Goal: Complete application form: Complete application form

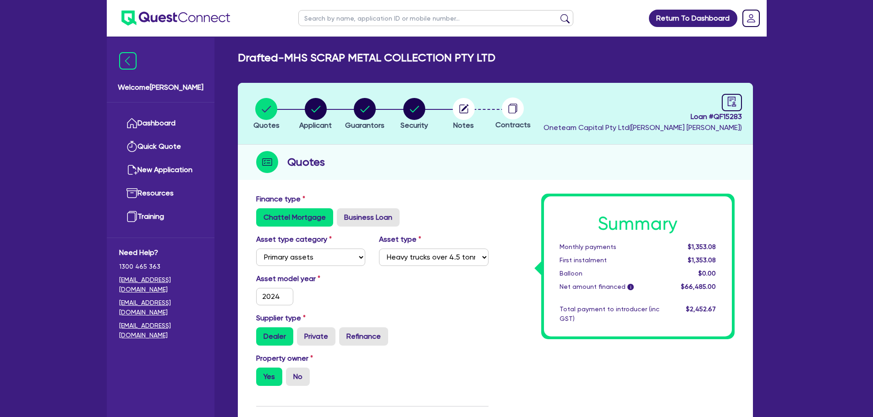
select select "PRIMARY_ASSETS"
select select "HEAVY_TRUCKS"
click at [324, 26] on input "text" at bounding box center [435, 18] width 275 height 16
type input "urb"
click button "submit" at bounding box center [564, 20] width 15 height 13
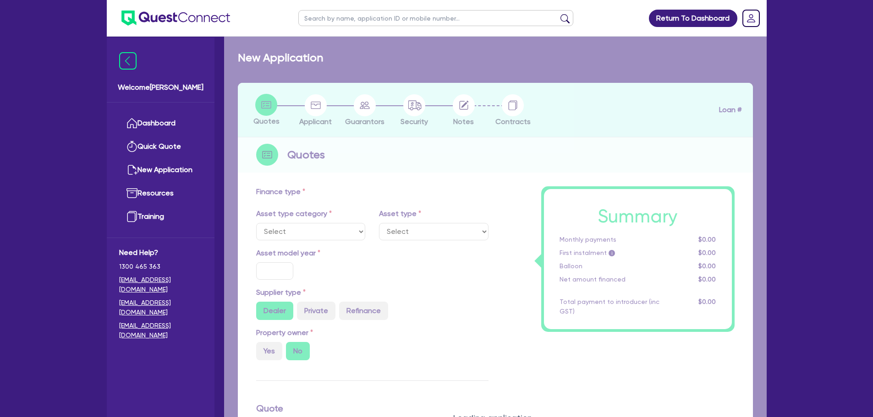
select select "CARS_AND_LIGHT_TRUCKS"
type input "2025"
radio input "true"
type input "66,000"
type input "3"
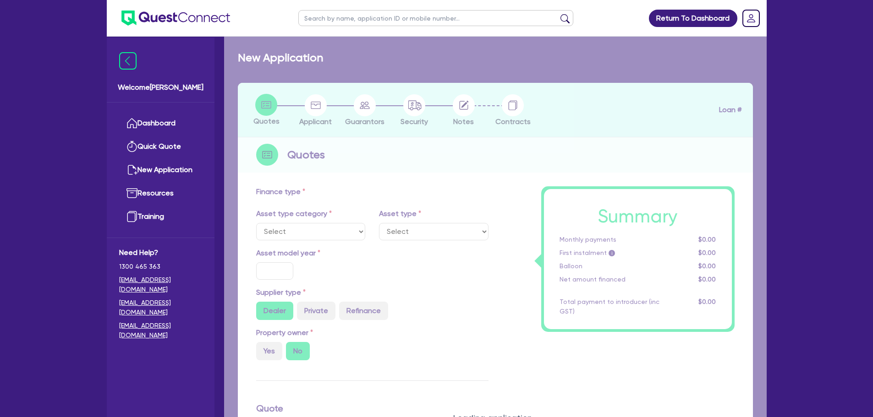
type input "1,999.64"
type input "6.69"
select select "PASSENGER_VEHICLES"
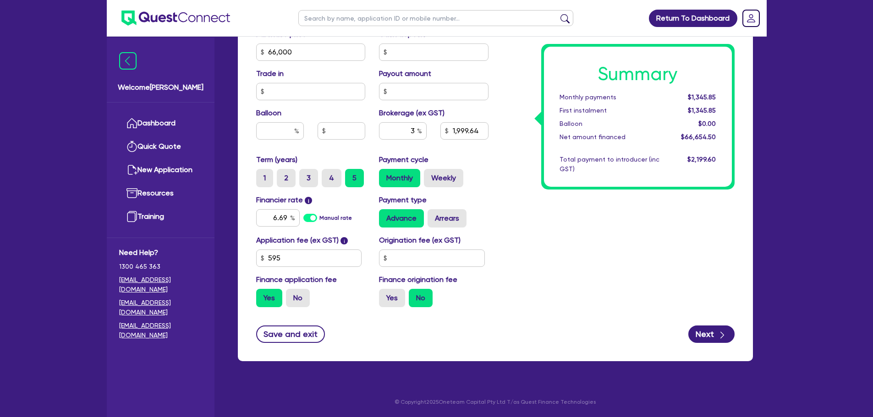
scroll to position [407, 0]
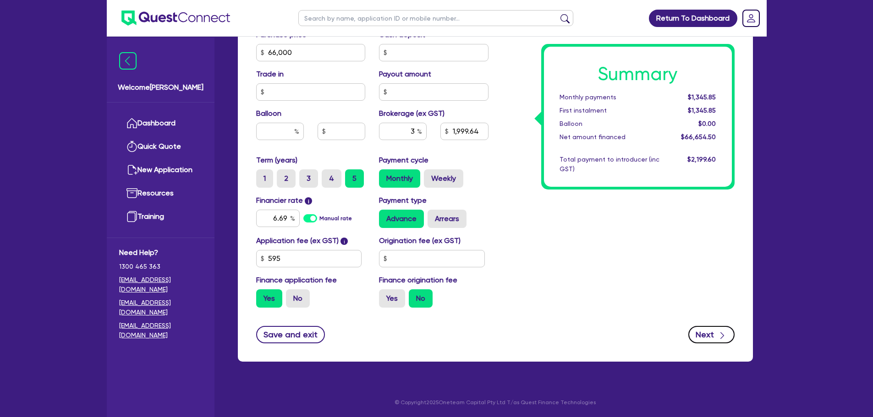
click at [702, 332] on button "Next" at bounding box center [711, 334] width 46 height 17
type input "66,000"
type input "1,999.64"
select select "COMPANY"
select select "BUILDING_CONSTRUCTION"
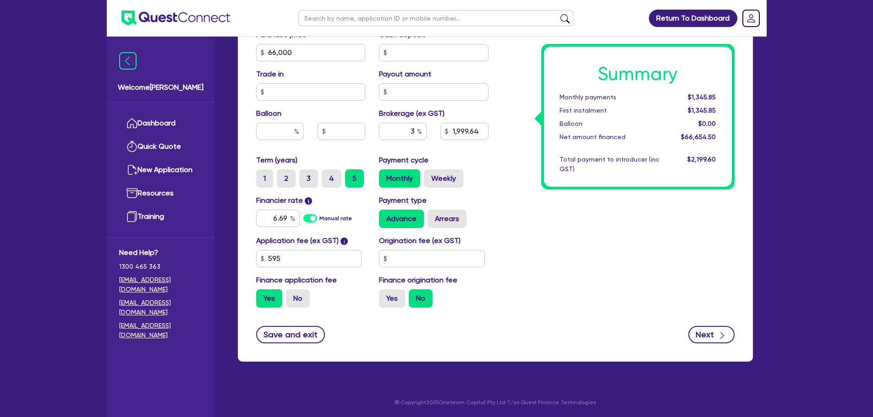
select select "BUSINESSES_CONSTRUCTION_SERVICES"
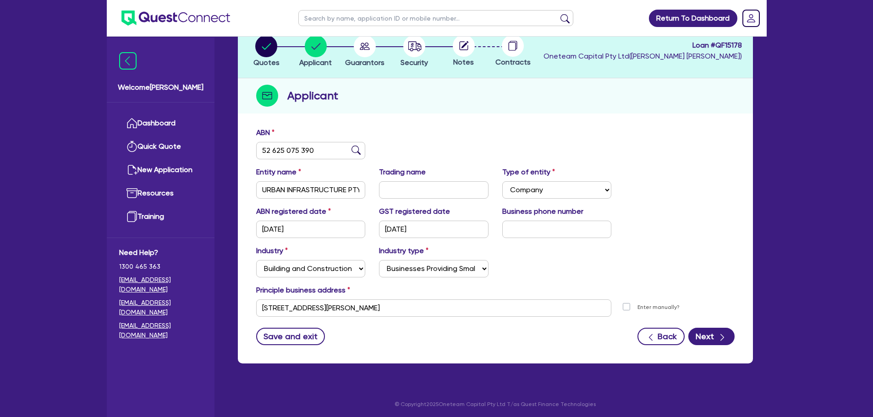
scroll to position [61, 0]
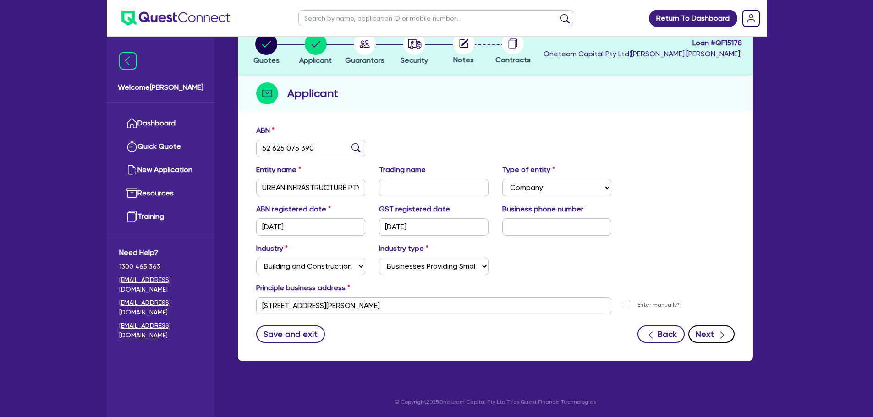
click at [702, 340] on button "Next" at bounding box center [711, 334] width 46 height 17
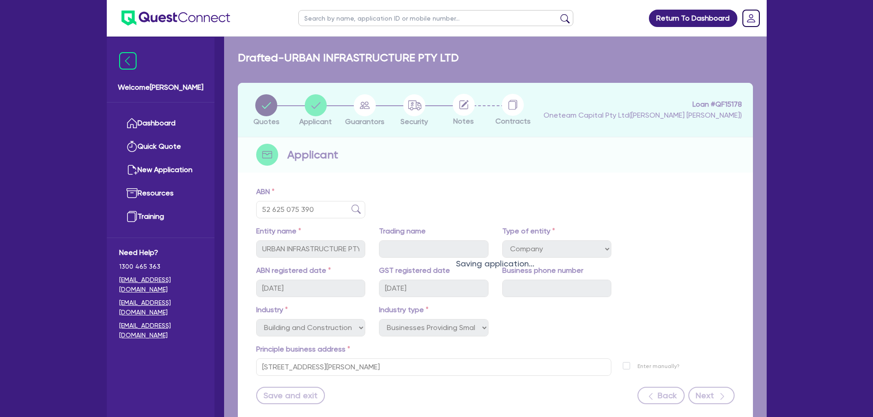
select select "MR"
select select "[GEOGRAPHIC_DATA]"
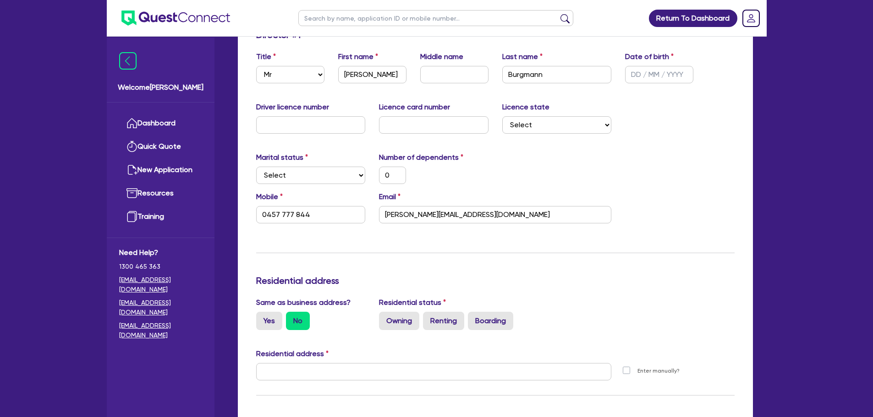
scroll to position [156, 0]
click at [394, 179] on input "0" at bounding box center [392, 176] width 27 height 17
type input "0457 777 844"
type input "4"
type input "0457 777 844"
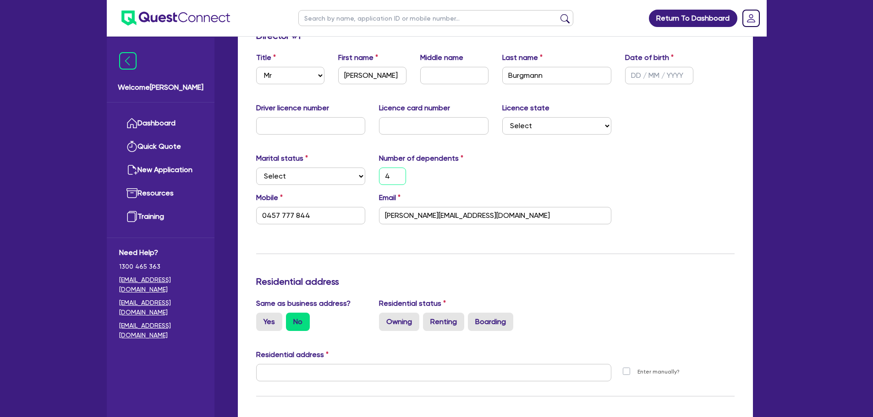
type input "4"
click at [356, 249] on div "Update residential status for Director #1 Boarding is only acceptable when the …" at bounding box center [495, 368] width 478 height 677
click at [308, 173] on select "Select Single Married De Facto / Partner" at bounding box center [310, 176] width 109 height 17
select select "MARRIED"
click at [256, 168] on select "Select Single Married De Facto / Partner" at bounding box center [310, 176] width 109 height 17
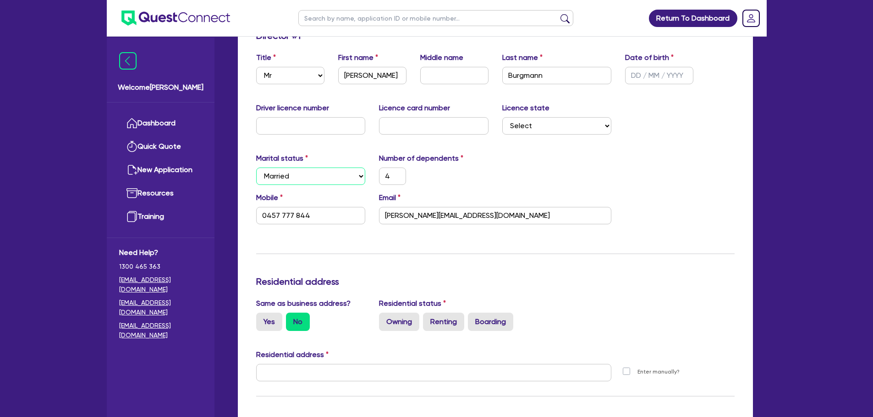
type input "4"
type input "0457 777 844"
click at [307, 247] on div "Update residential status for Director #1 Boarding is only acceptable when the …" at bounding box center [495, 368] width 478 height 677
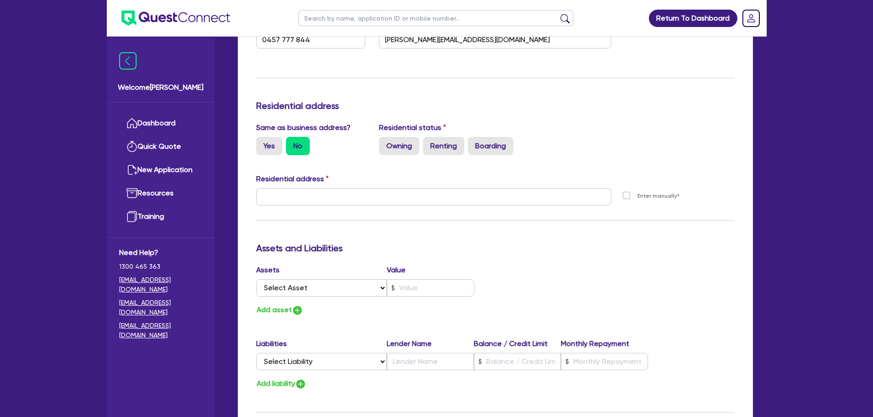
scroll to position [333, 0]
click at [271, 143] on label "Yes" at bounding box center [269, 145] width 26 height 18
click at [262, 142] on input "Yes" at bounding box center [259, 139] width 6 height 6
radio input "true"
type input "4"
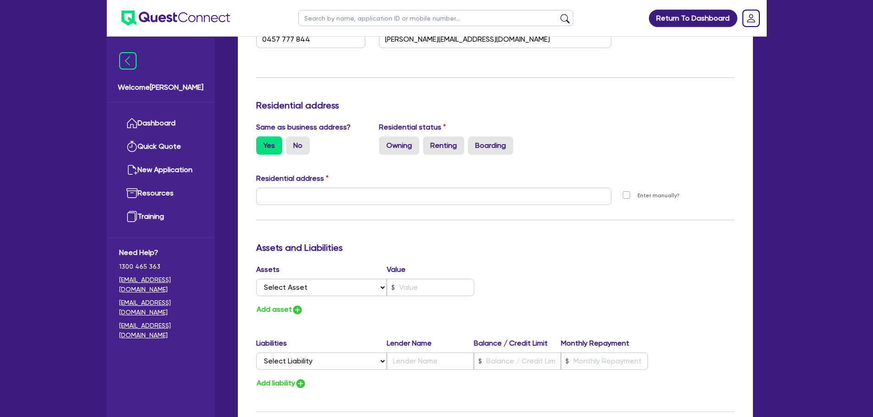
type input "0457 777 844"
type input "[STREET_ADDRESS][PERSON_NAME]"
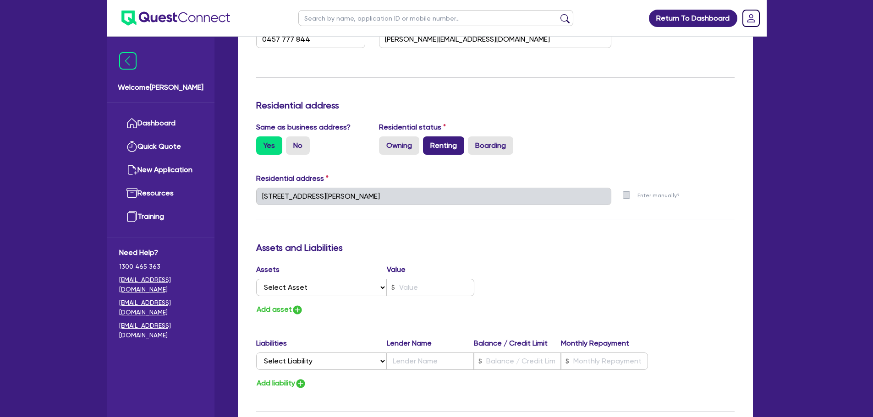
click at [432, 149] on label "Renting" at bounding box center [443, 145] width 41 height 18
click at [429, 142] on input "Renting" at bounding box center [426, 139] width 6 height 6
radio input "true"
type input "4"
type input "0457 777 844"
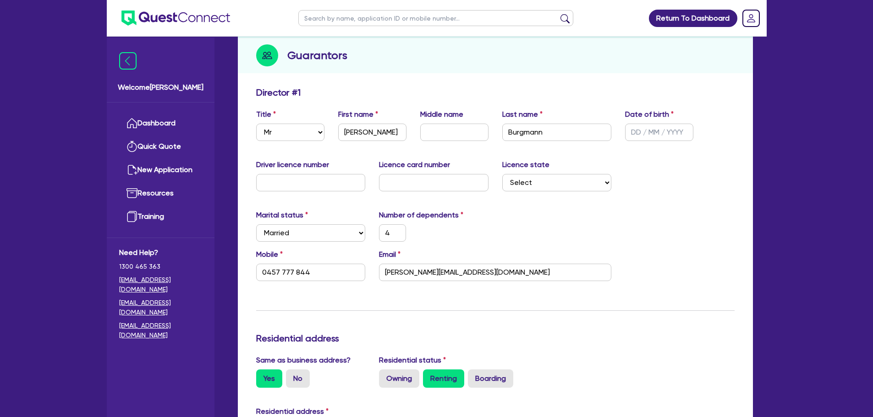
scroll to position [0, 0]
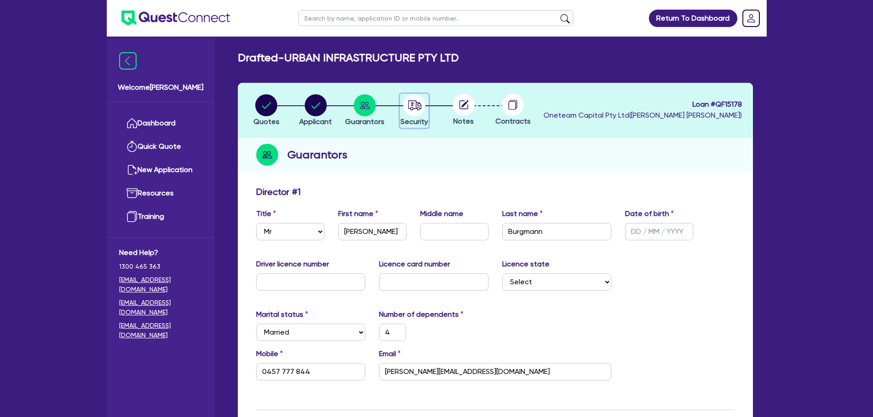
click at [404, 108] on circle "button" at bounding box center [414, 105] width 22 height 22
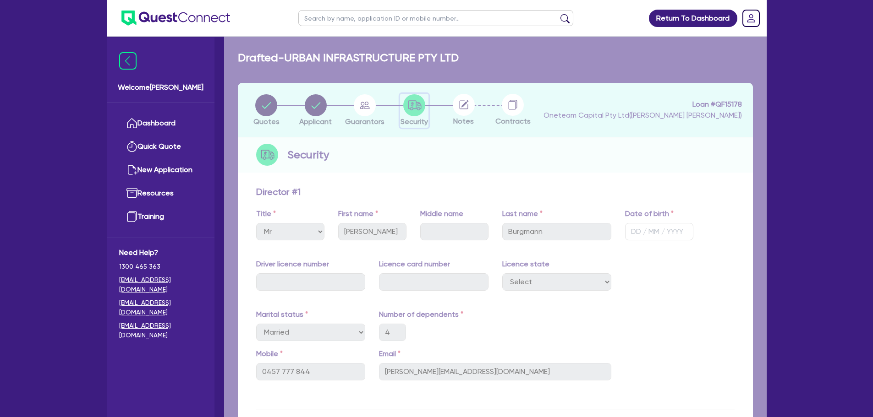
select select "CARS_AND_LIGHT_TRUCKS"
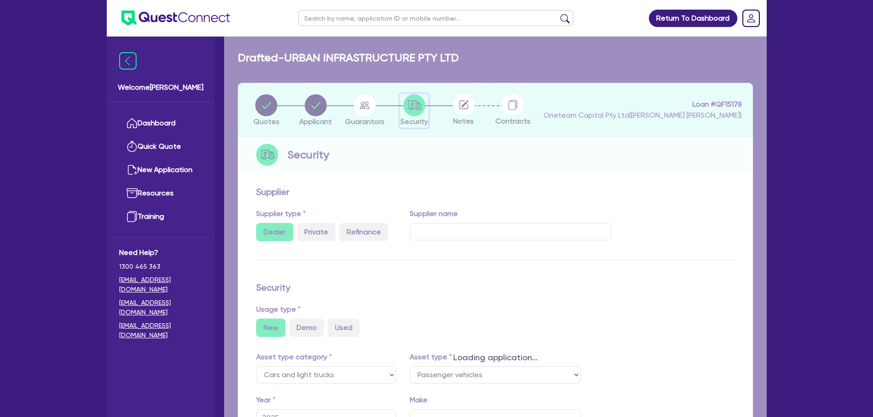
select select "PASSENGER_VEHICLES"
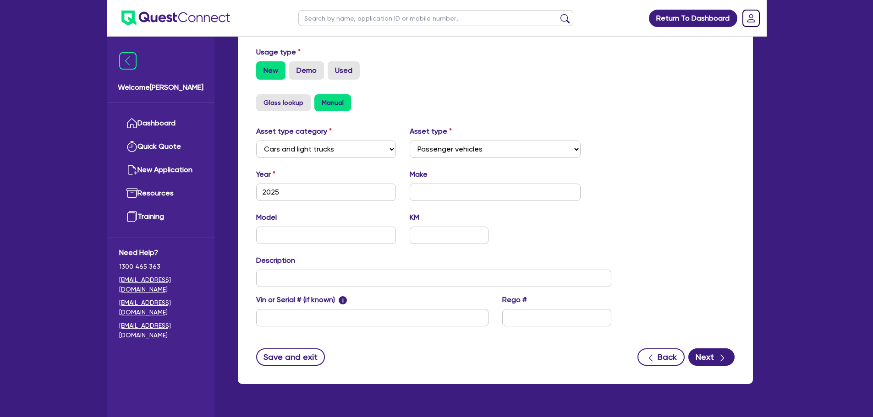
scroll to position [280, 0]
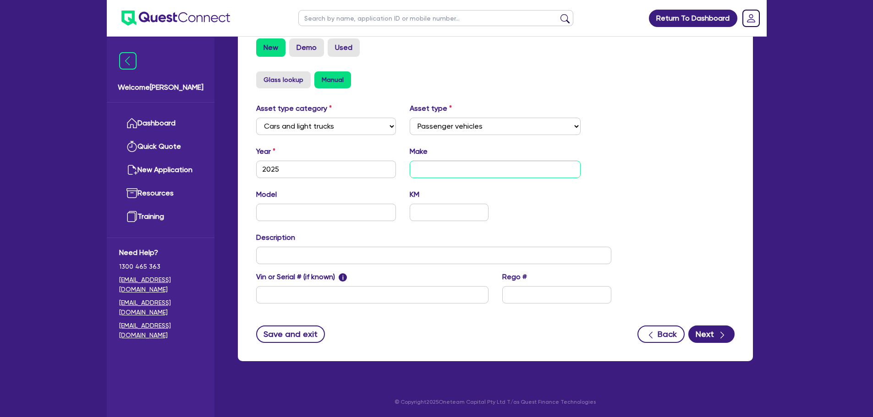
click at [431, 173] on input "text" at bounding box center [494, 169] width 171 height 17
type input "BYD"
type input "Shark 6"
click at [651, 183] on div "Asset type category Select Cars and light trucks Primary assets Secondary asset…" at bounding box center [495, 209] width 492 height 212
click at [704, 327] on button "Next" at bounding box center [711, 334] width 46 height 17
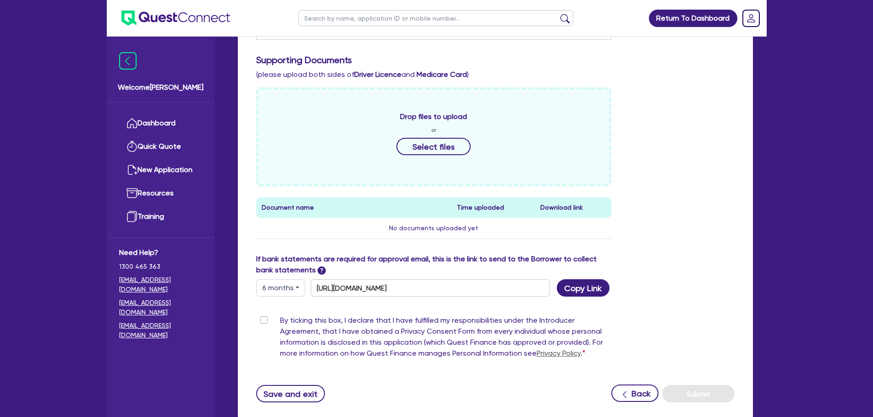
scroll to position [400, 0]
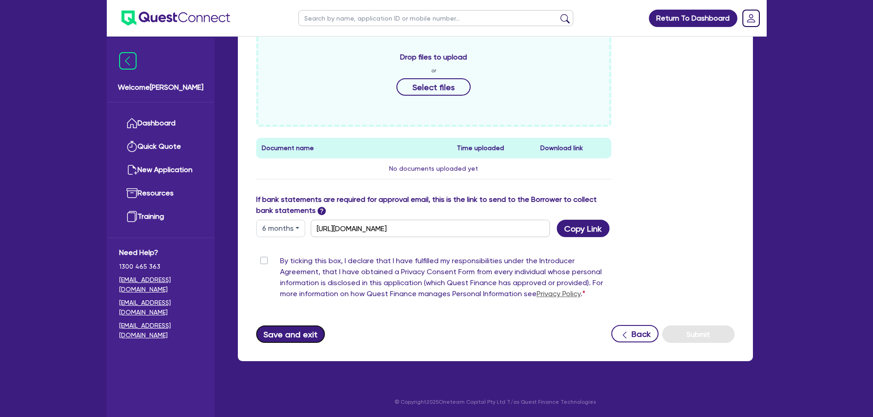
click at [318, 334] on button "Save and exit" at bounding box center [290, 334] width 69 height 17
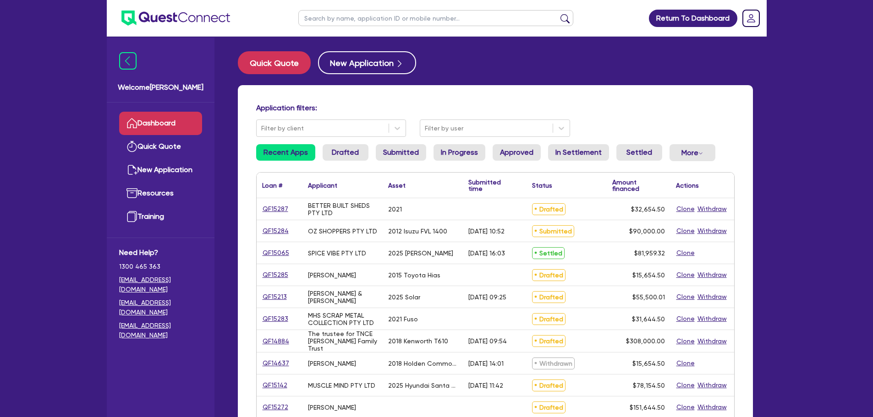
click at [342, 21] on input "text" at bounding box center [435, 18] width 275 height 16
type input "urban"
click at [557, 14] on button "submit" at bounding box center [564, 20] width 15 height 13
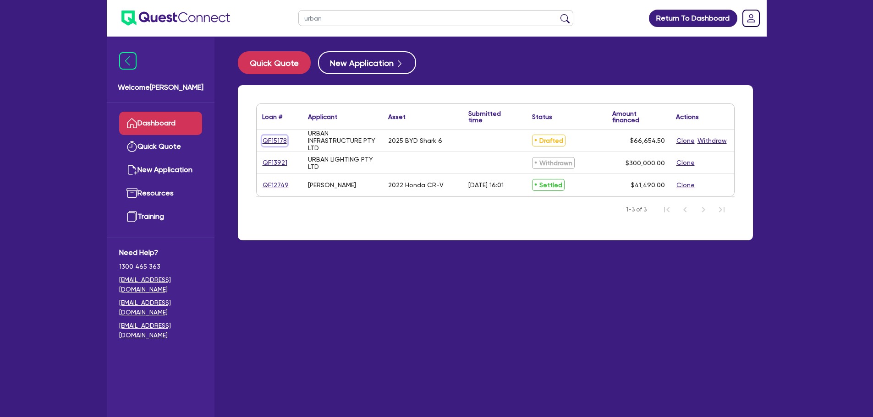
click at [276, 145] on link "QF15178" at bounding box center [274, 141] width 25 height 11
select select "CARS_AND_LIGHT_TRUCKS"
select select "PASSENGER_VEHICLES"
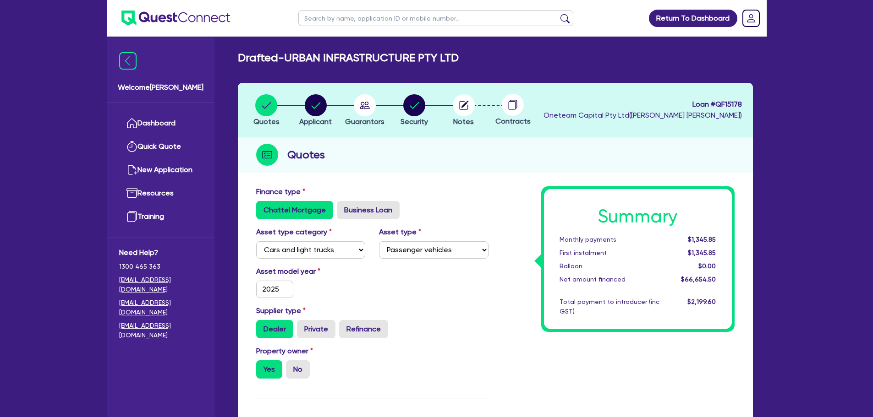
click at [375, 14] on input "text" at bounding box center [435, 18] width 275 height 16
type input "saqib"
click button "submit" at bounding box center [564, 20] width 15 height 13
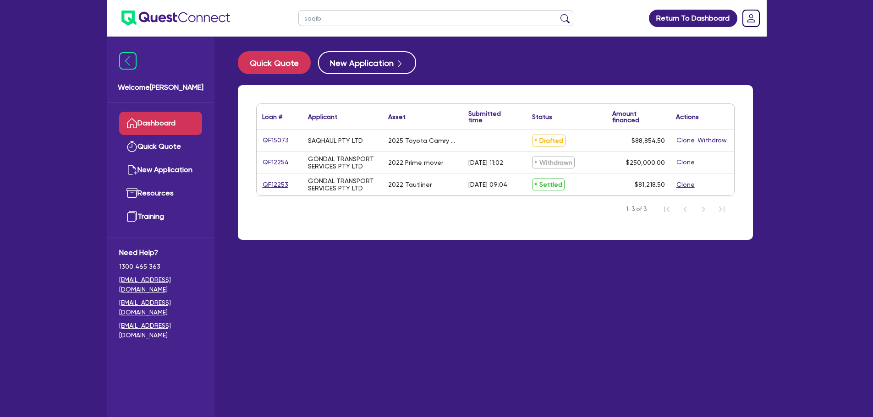
click at [272, 138] on link "QF15073" at bounding box center [275, 140] width 27 height 11
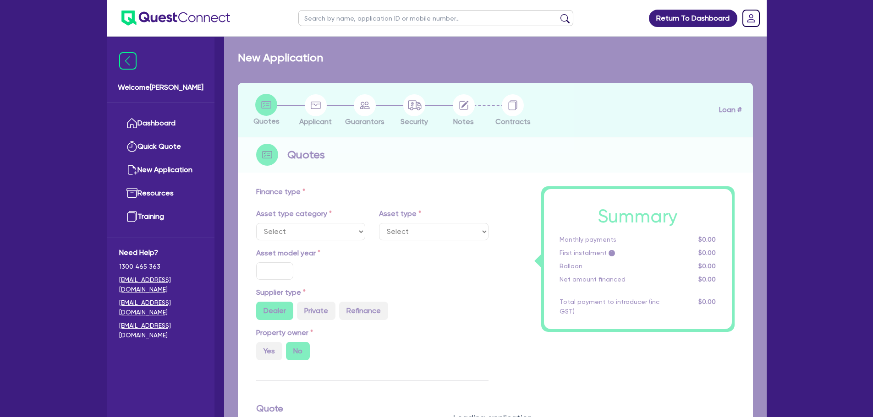
select select "CARS_AND_LIGHT_TRUCKS"
type input "2025"
radio input "true"
type input "88,200"
type input "5"
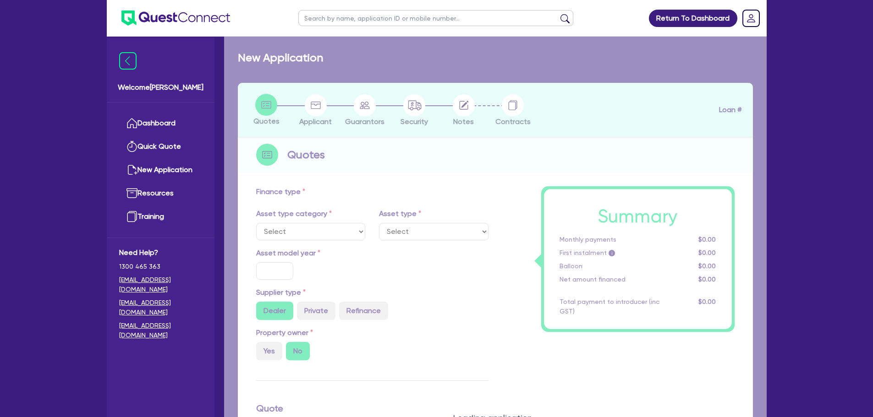
type input "4,442.73"
radio input "true"
type input "6.7"
select select "PASSENGER_VEHICLES"
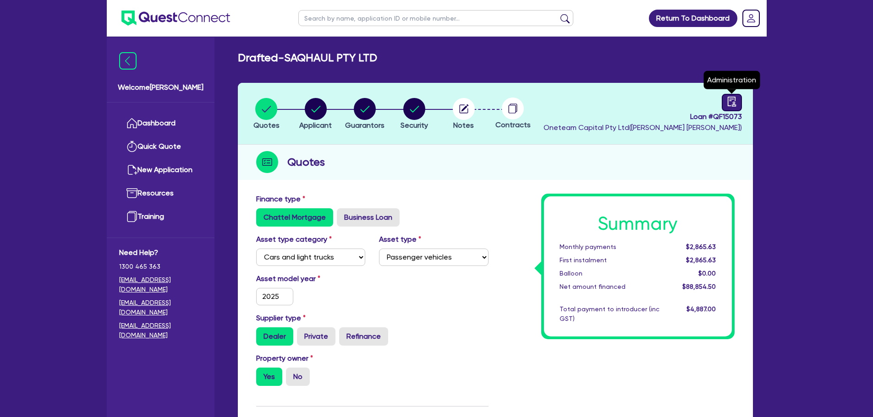
click at [727, 103] on icon "audit" at bounding box center [731, 102] width 10 height 10
select select "DRAFTED_NEW"
select select "Other"
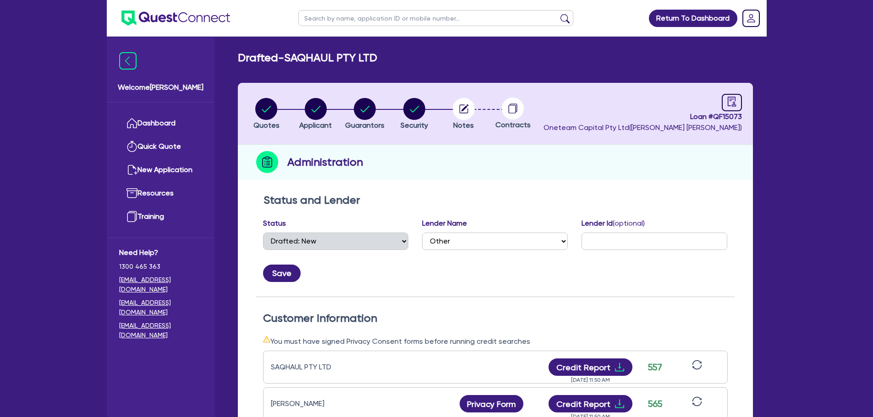
click at [735, 91] on header "Quotes Applicant [GEOGRAPHIC_DATA] Security Notes Contracts Loan # QF15073 Onet…" at bounding box center [495, 114] width 515 height 62
click at [462, 112] on circle "button" at bounding box center [464, 109] width 22 height 22
select select "Other"
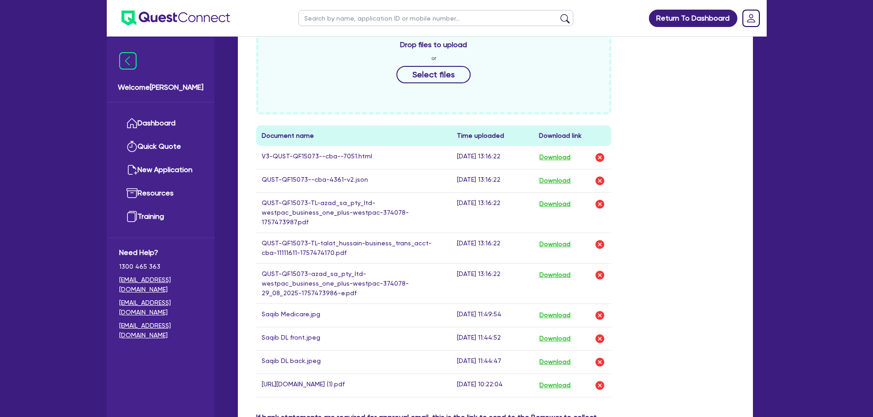
scroll to position [469, 0]
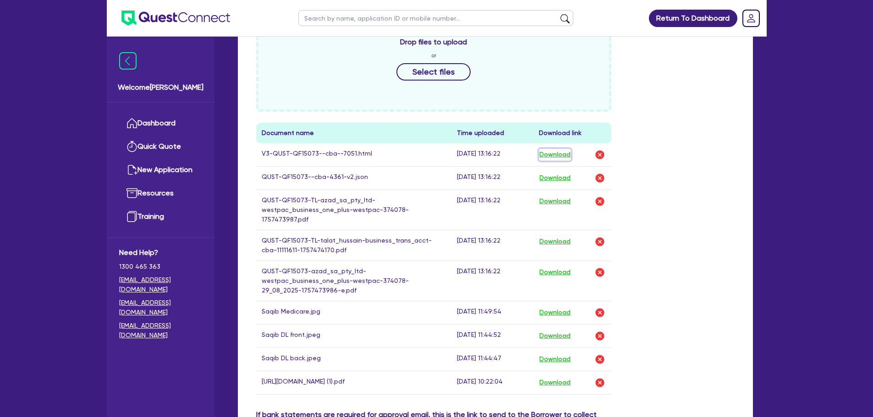
click at [560, 155] on button "Download" at bounding box center [555, 155] width 32 height 12
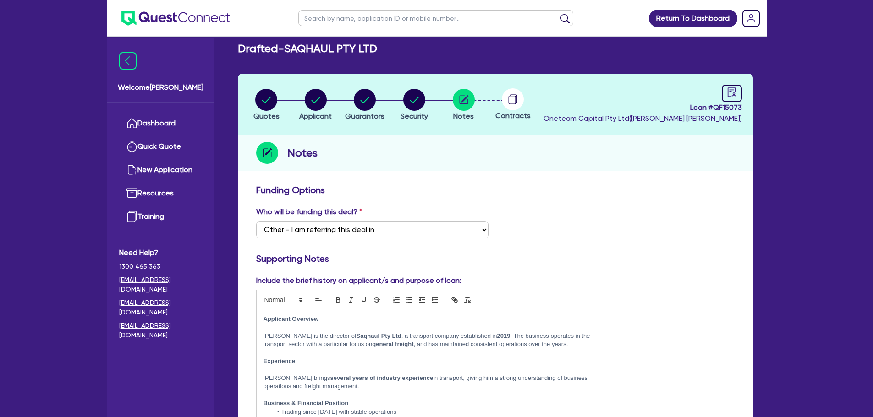
scroll to position [0, 0]
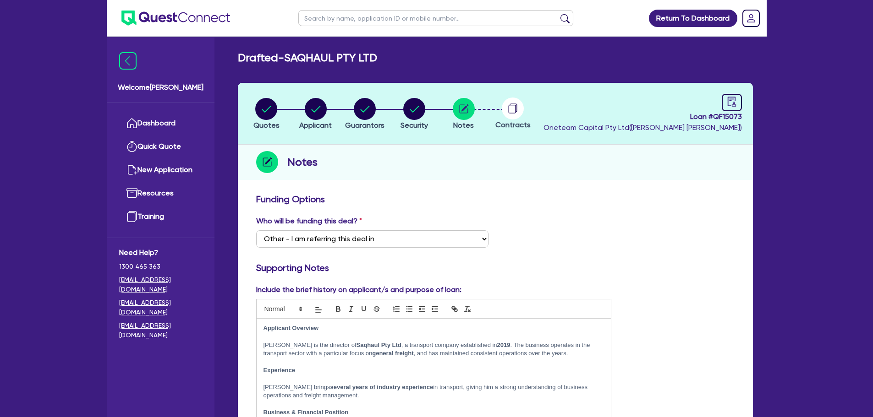
click at [719, 107] on div "Loan # QF15073 Oneteam Capital Pty Ltd ( [PERSON_NAME] )" at bounding box center [642, 113] width 198 height 39
click at [723, 107] on link at bounding box center [731, 102] width 20 height 17
select select "DRAFTED_NEW"
select select "Other"
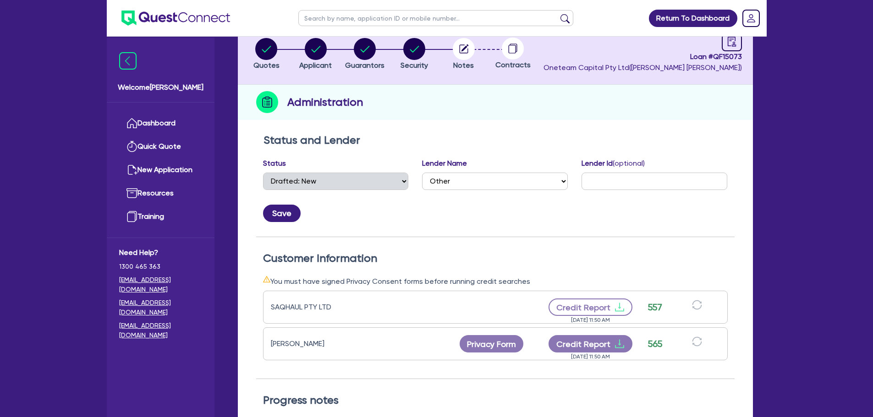
scroll to position [62, 0]
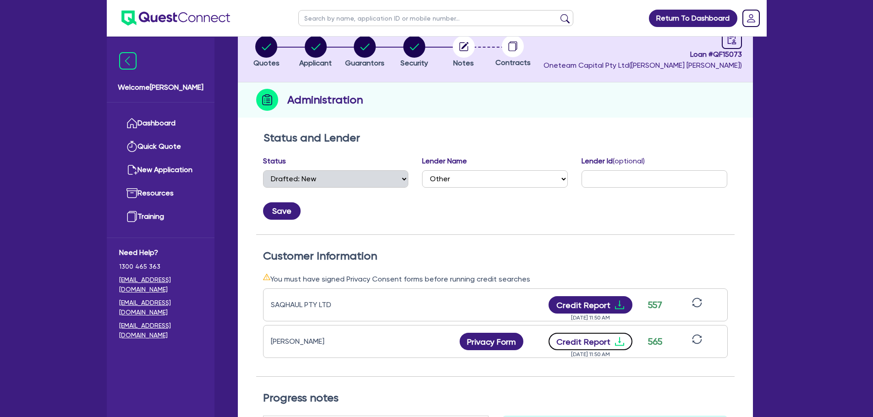
click at [593, 340] on button "Credit Report" at bounding box center [590, 341] width 84 height 17
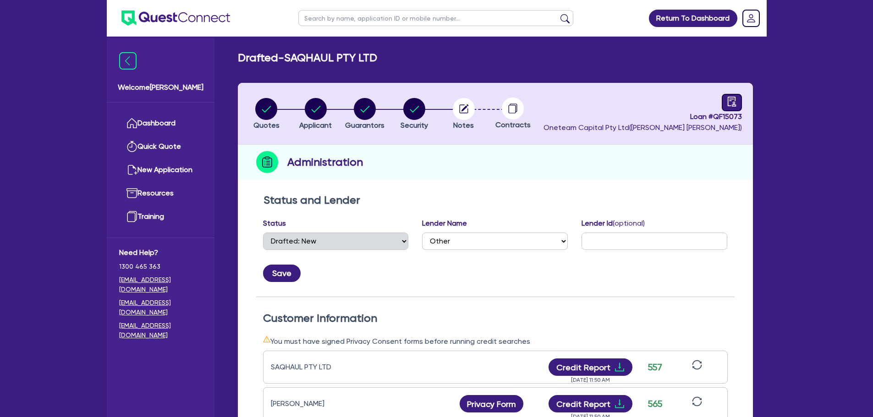
click at [729, 104] on icon "audit" at bounding box center [731, 102] width 10 height 10
click at [166, 115] on link "Dashboard" at bounding box center [160, 123] width 83 height 23
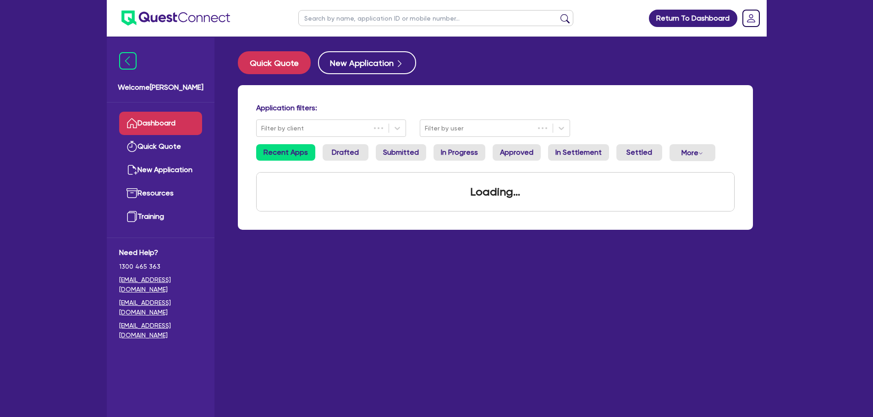
click at [312, 23] on input "text" at bounding box center [435, 18] width 275 height 16
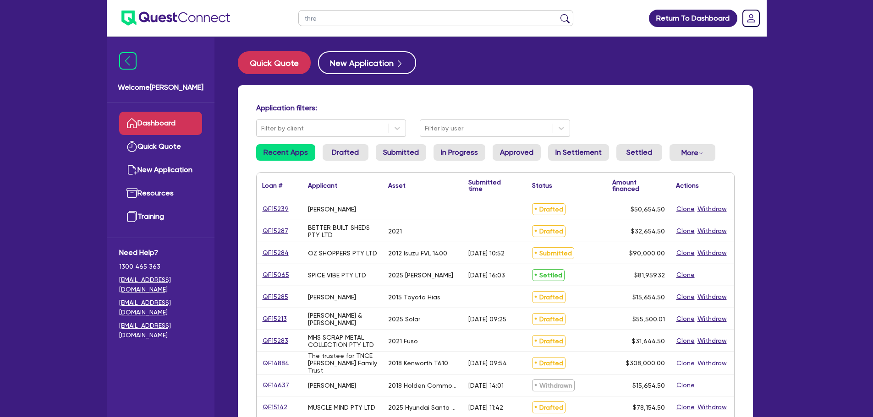
type input "threl"
click at [557, 14] on button "submit" at bounding box center [564, 20] width 15 height 13
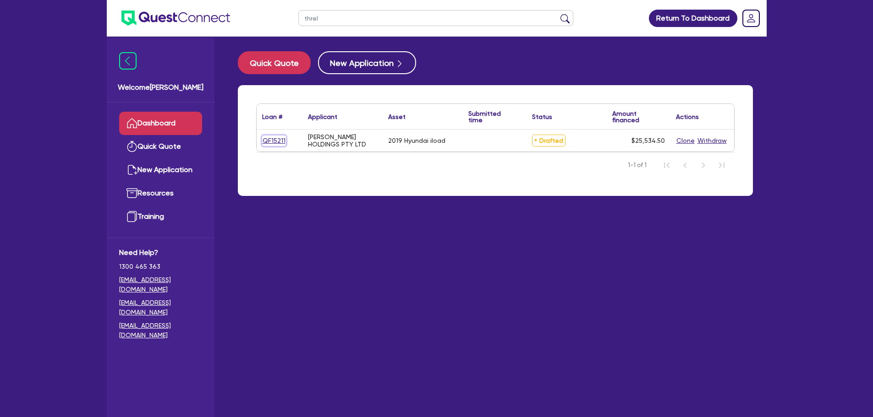
click at [279, 138] on link "QF15211" at bounding box center [274, 141] width 24 height 11
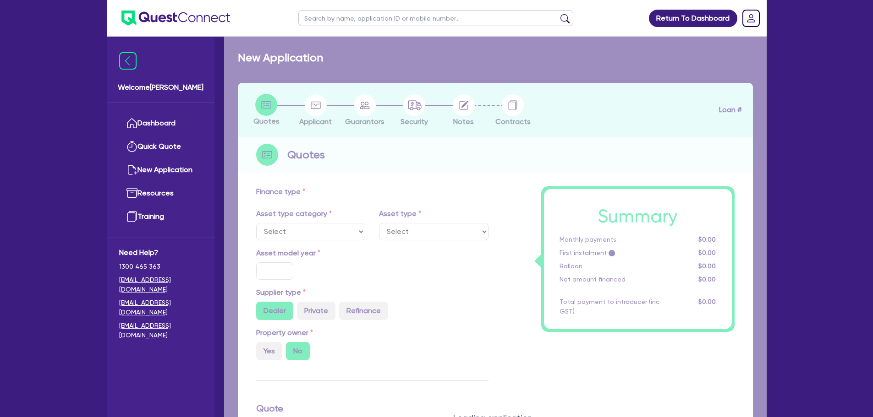
select select "CARS_AND_LIGHT_TRUCKS"
type input "2019"
radio input "true"
type input "34,000"
type input "10,000"
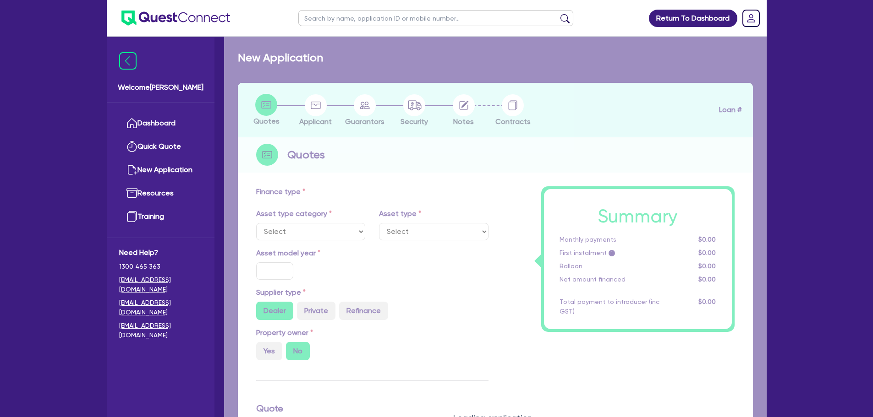
type input "5"
type input "1,276.72"
type input "10.9"
type input "495"
type input "900"
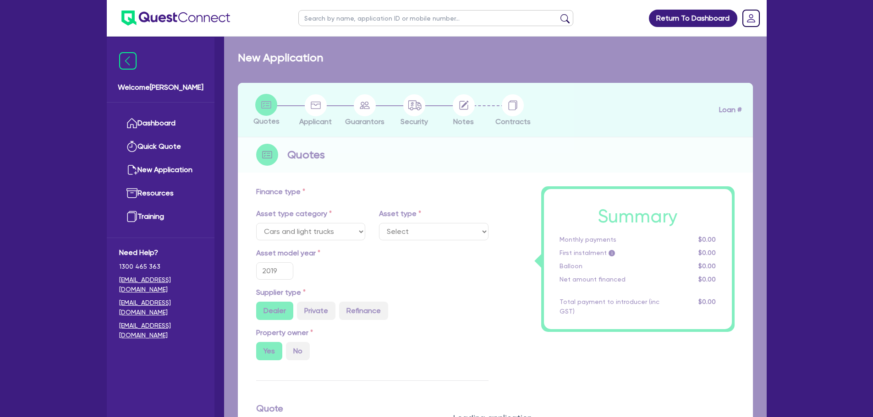
select select "PASSENGER_VEHICLES"
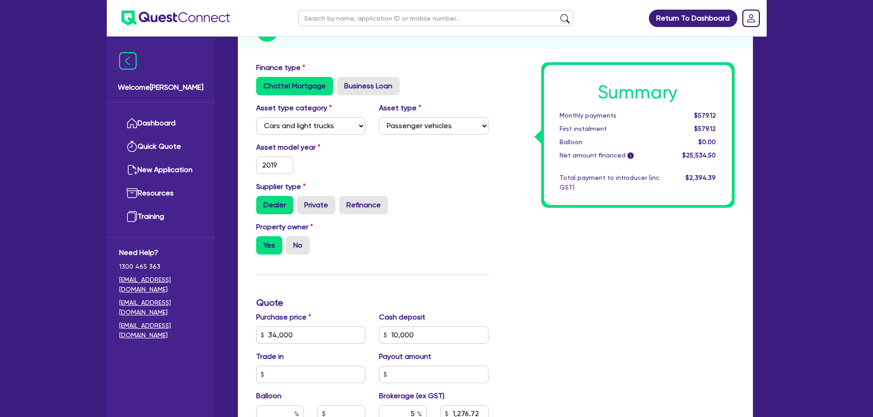
scroll to position [132, 0]
click at [412, 171] on div "Asset model year [DATE]" at bounding box center [372, 161] width 246 height 39
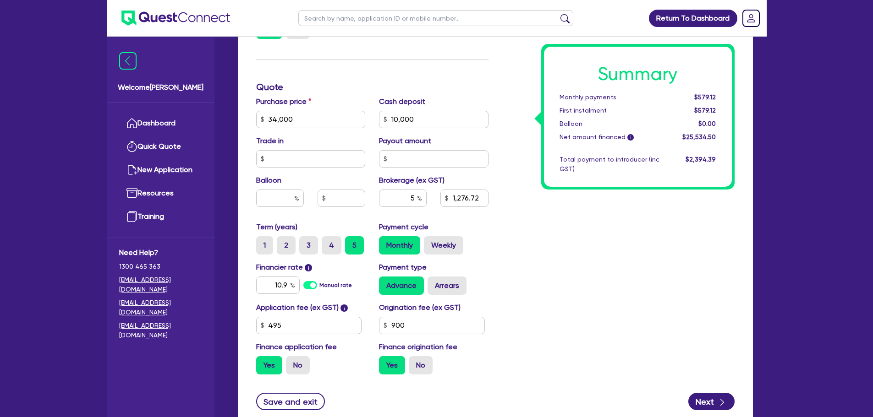
scroll to position [348, 0]
click at [289, 286] on input "10.9" at bounding box center [278, 284] width 44 height 17
type input "1"
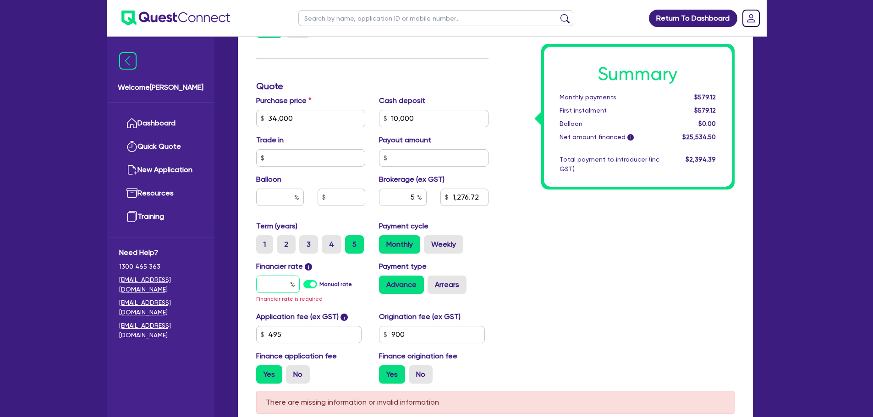
type input "34,000"
type input "10,000"
type input "1,276.72"
type input "1"
type input "34,000"
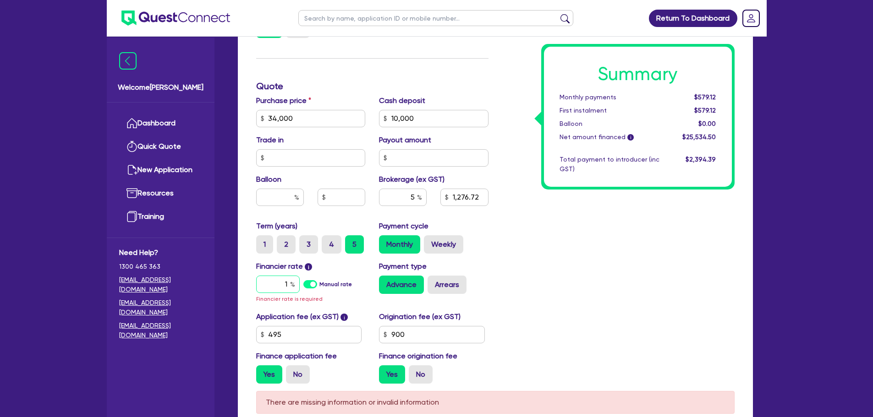
type input "10,000"
type input "1,276.72"
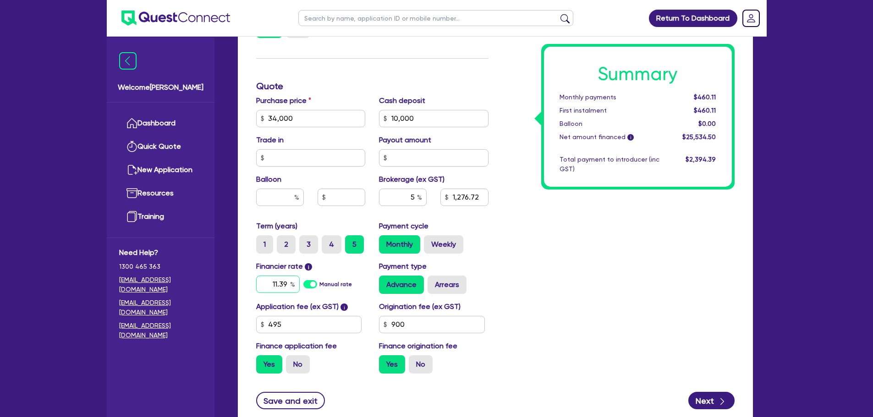
type input "11.39"
type input "34,000"
type input "10,000"
type input "1,276.72"
type input "34,000"
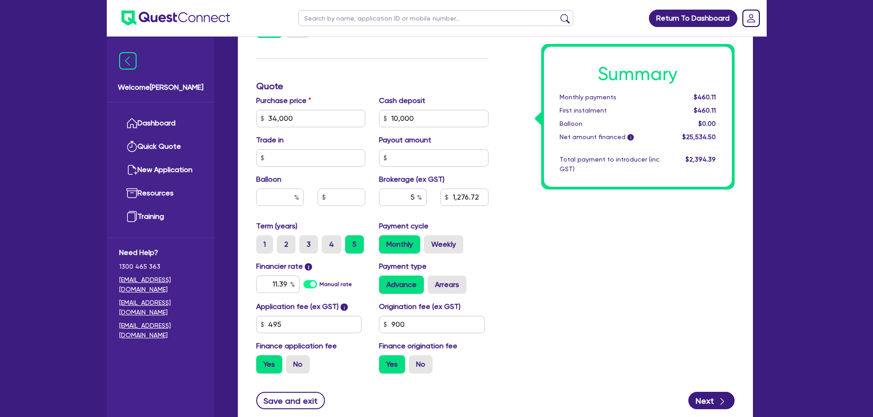
type input "10,000"
type input "1,276.72"
click at [557, 269] on div "Summary Monthly payments $460.11 First instalment $460.11 Balloon $0.00 Net amo…" at bounding box center [618, 113] width 246 height 535
click at [289, 285] on input "11.39" at bounding box center [278, 284] width 44 height 17
type input "1"
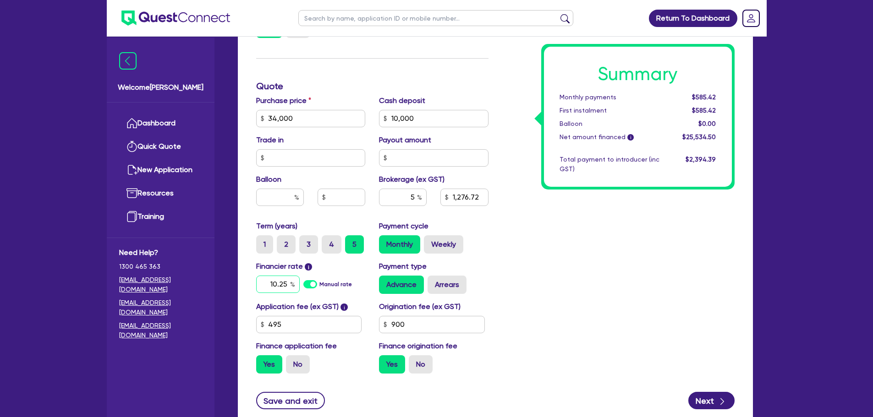
type input "10.25"
type input "34,000"
type input "10,000"
type input "1,276.72"
type input "34,000"
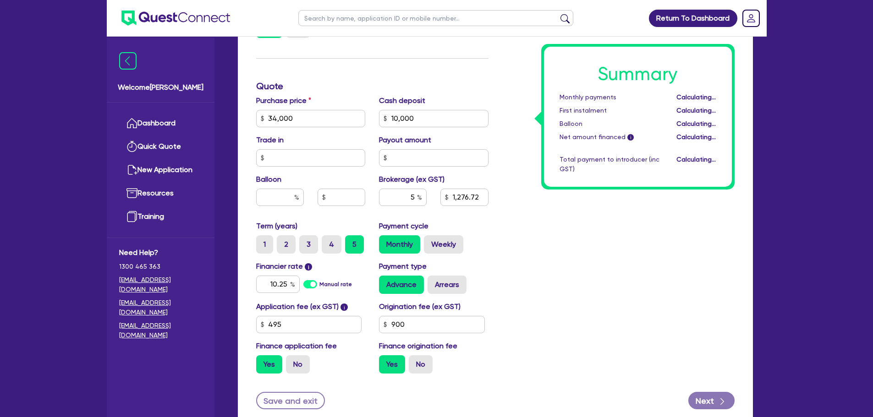
type input "10,000"
type input "1,276.72"
click at [537, 287] on div "Summary Monthly payments Calculating... First instalment Calculating... Balloon…" at bounding box center [618, 113] width 246 height 535
click at [287, 285] on input "10.25" at bounding box center [278, 284] width 44 height 17
type input "1"
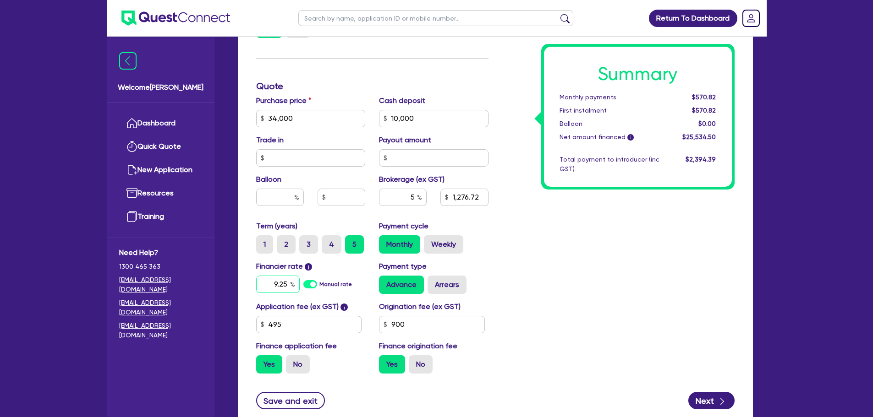
type input "9.25"
type input "34,000"
type input "10,000"
type input "1,276.72"
type input "34,000"
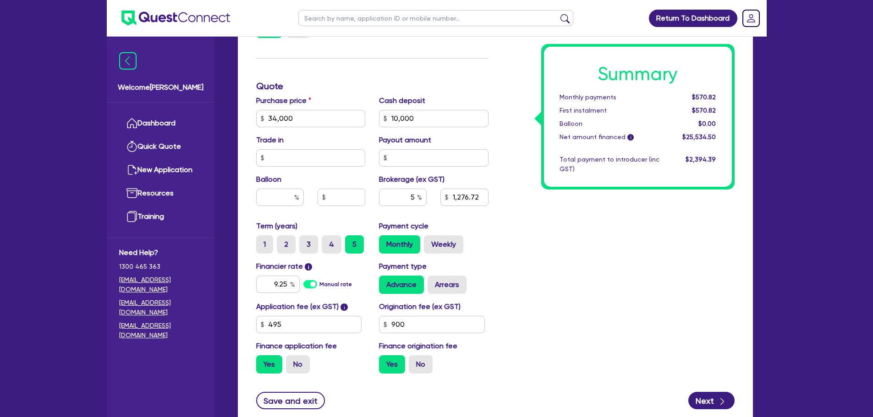
type input "10,000"
type input "1,276.72"
click at [561, 290] on div "Summary Monthly payments $558.18 First instalment $558.18 Balloon $0.00 Net amo…" at bounding box center [618, 113] width 246 height 535
click at [286, 285] on input "9.2" at bounding box center [278, 284] width 44 height 17
type input "9"
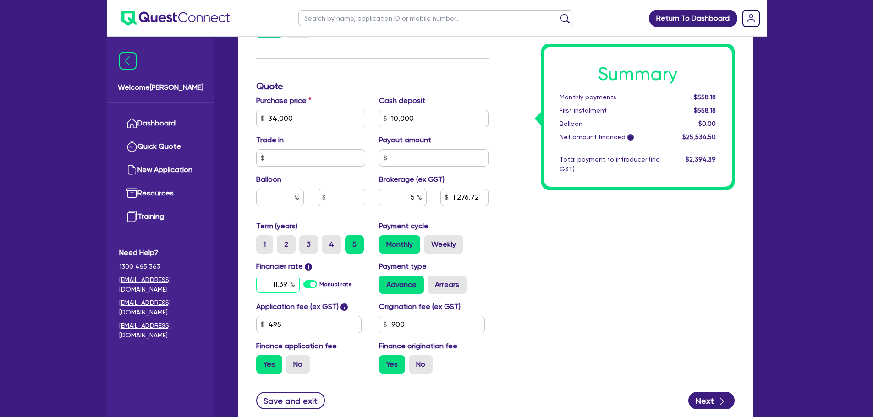
type input "11.39"
type input "34,000"
type input "10,000"
type input "1,276.72"
type input "34,000"
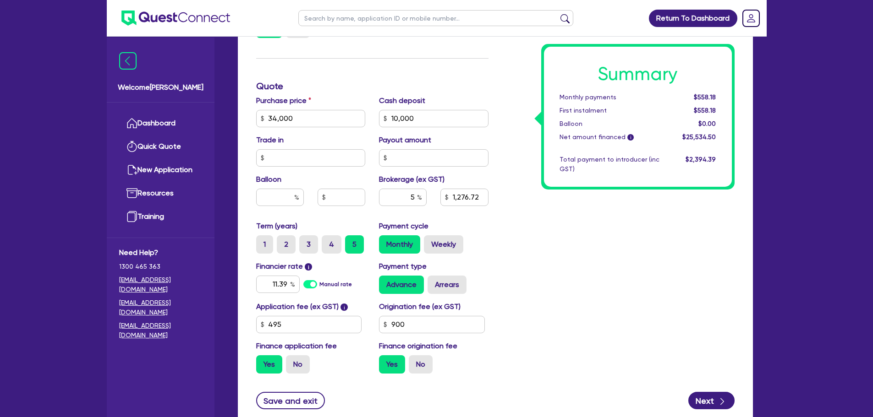
type input "10,000"
type input "1,276.72"
click at [478, 282] on div "Advance Arrears" at bounding box center [433, 285] width 109 height 18
click at [4, 95] on div "Return To Dashboard Edit Profile Logout Welcome [PERSON_NAME] Quick Quote New A…" at bounding box center [436, 68] width 873 height 832
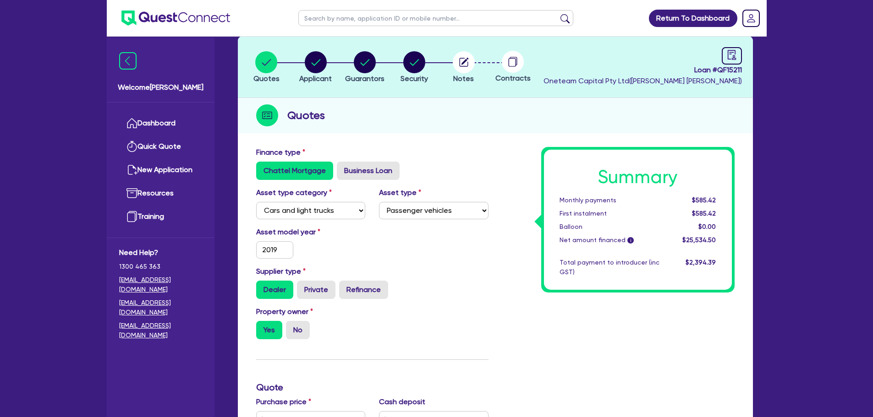
scroll to position [0, 0]
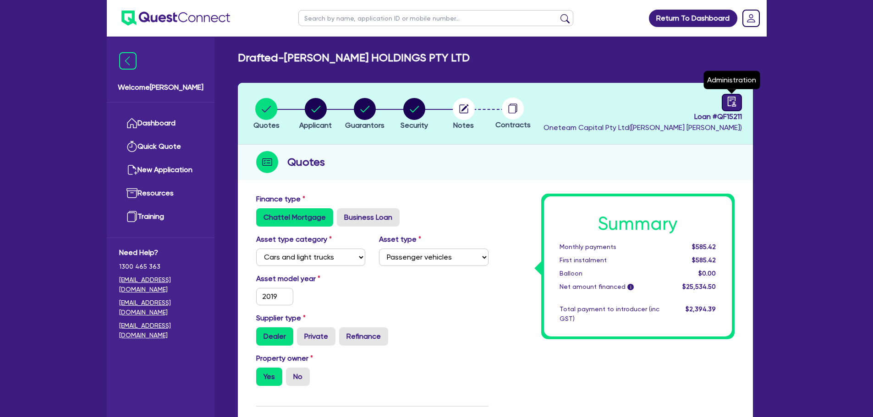
click at [732, 100] on icon "audit" at bounding box center [731, 102] width 10 height 10
select select "DRAFTED_NEW"
select select "Other"
